Goal: Find specific page/section: Find specific page/section

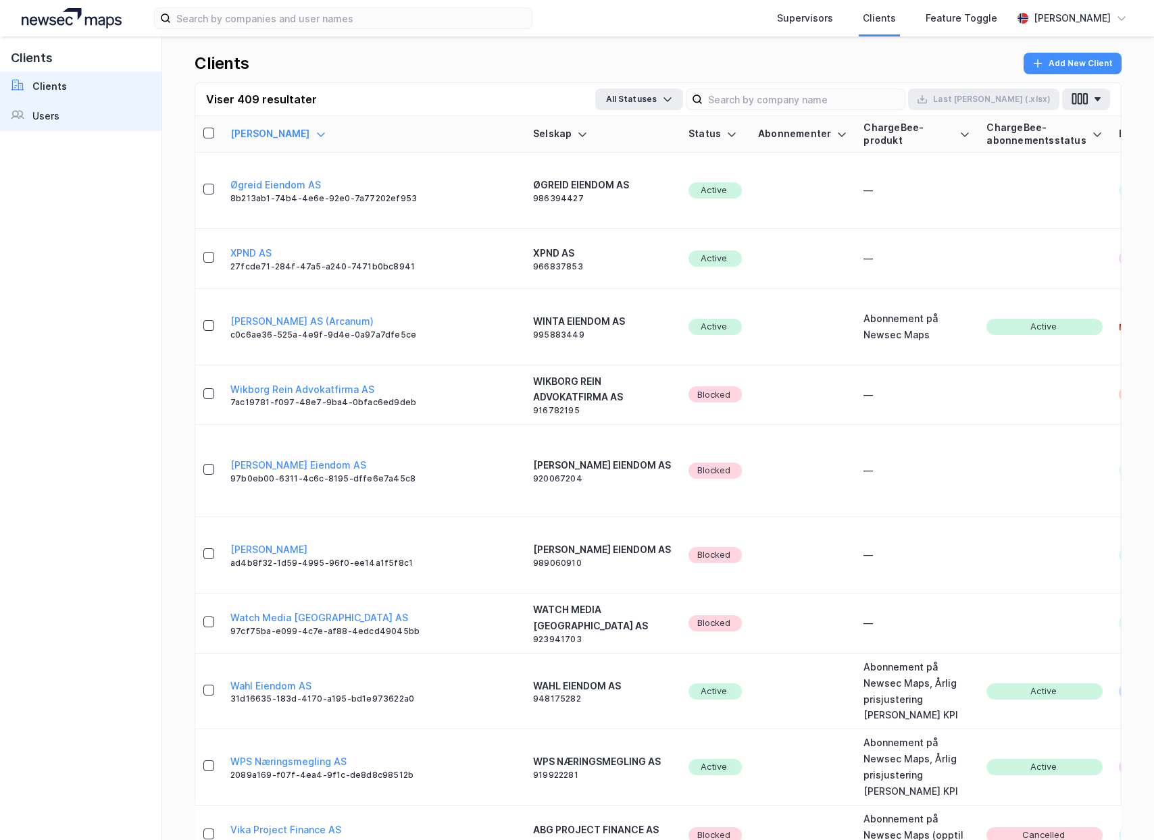
click at [57, 111] on div "Users" at bounding box center [45, 116] width 27 height 16
